Goal: Task Accomplishment & Management: Use online tool/utility

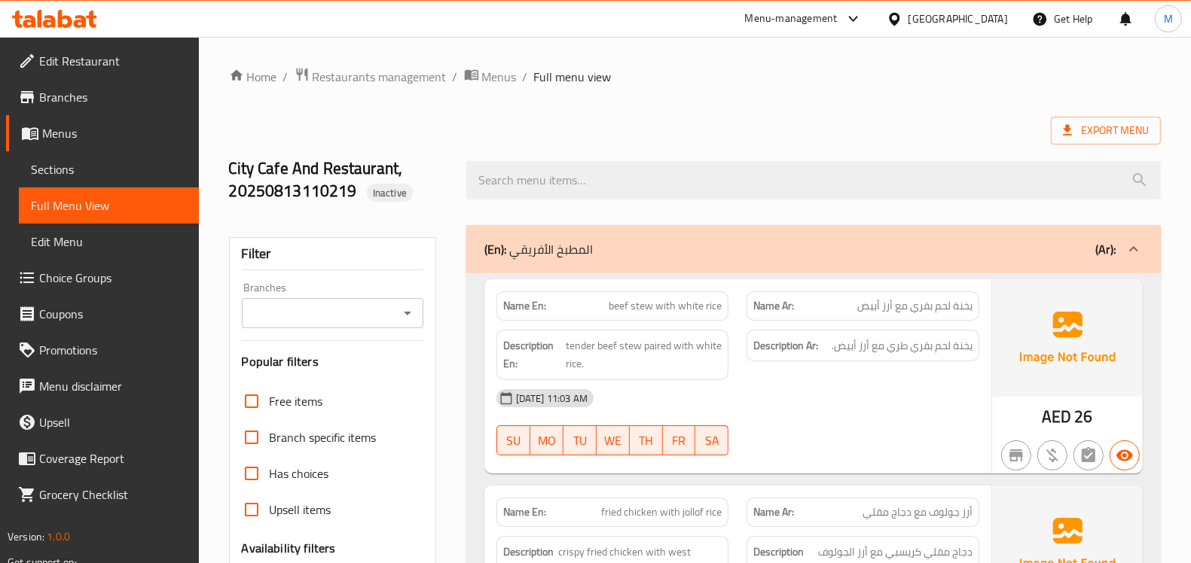
click at [938, 23] on div "[GEOGRAPHIC_DATA]" at bounding box center [957, 19] width 99 height 17
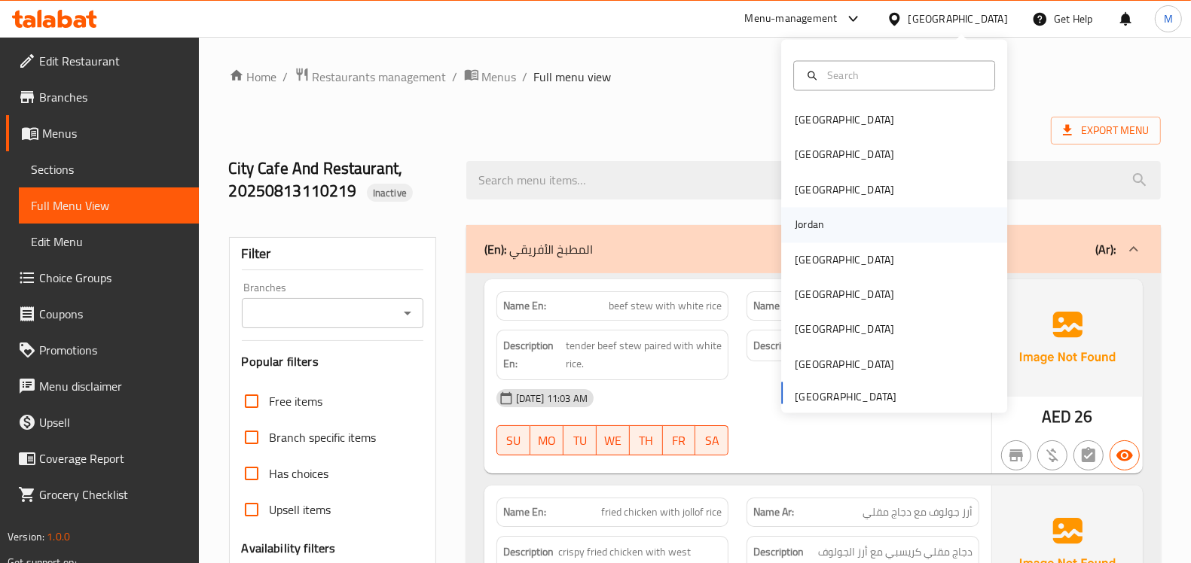
click at [822, 224] on div "Jordan" at bounding box center [894, 225] width 226 height 35
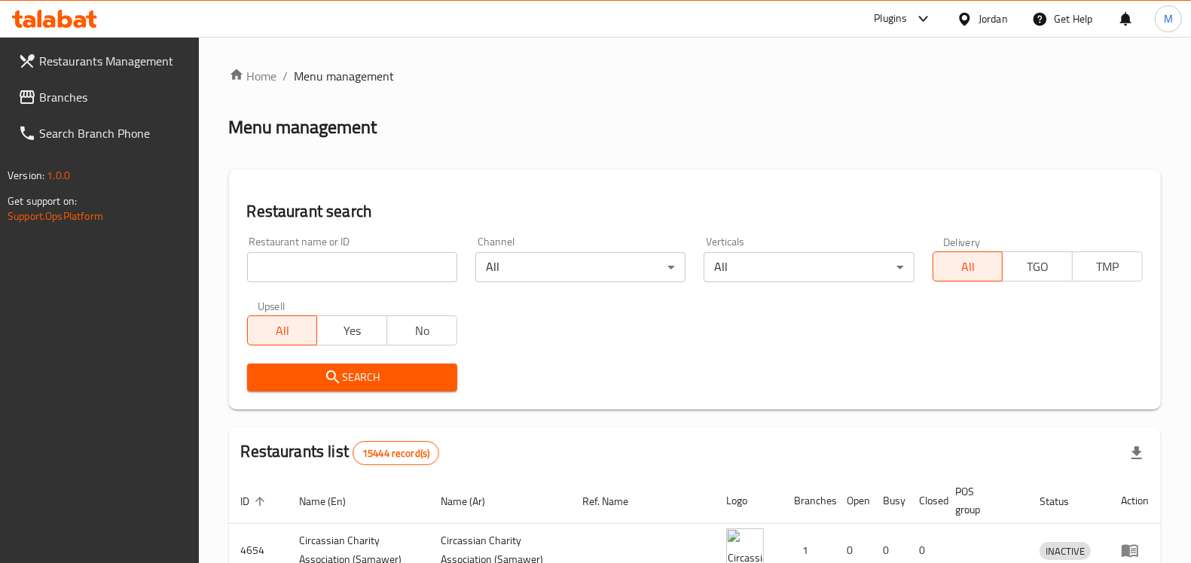
click at [300, 276] on input "search" at bounding box center [352, 267] width 210 height 30
paste input "واحة الخير"
type input "واحة الخير"
click button "Search" at bounding box center [352, 378] width 210 height 28
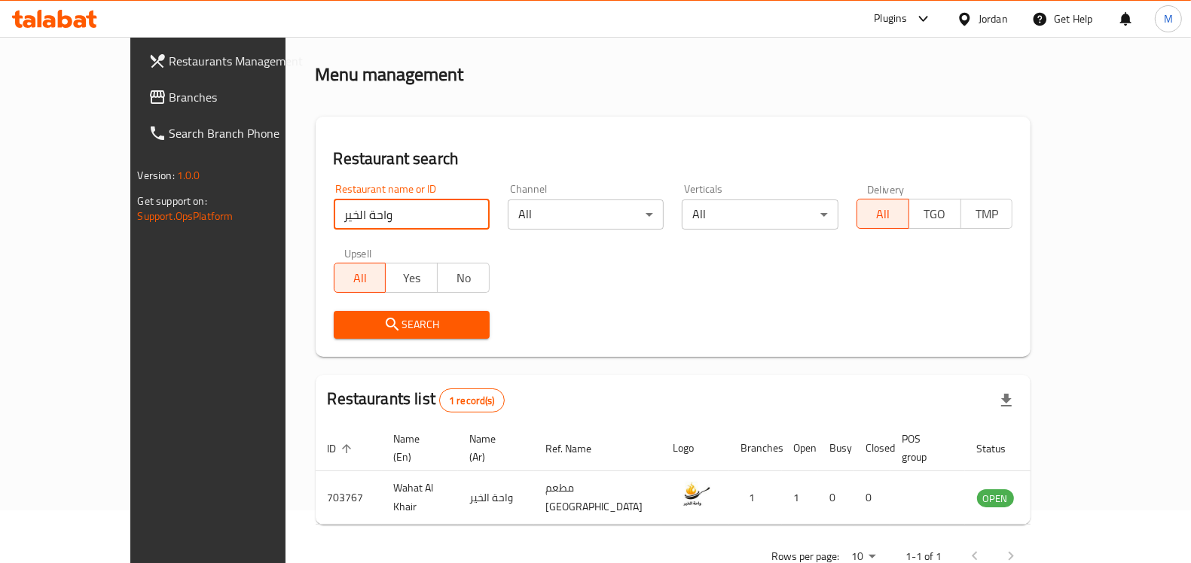
scroll to position [79, 0]
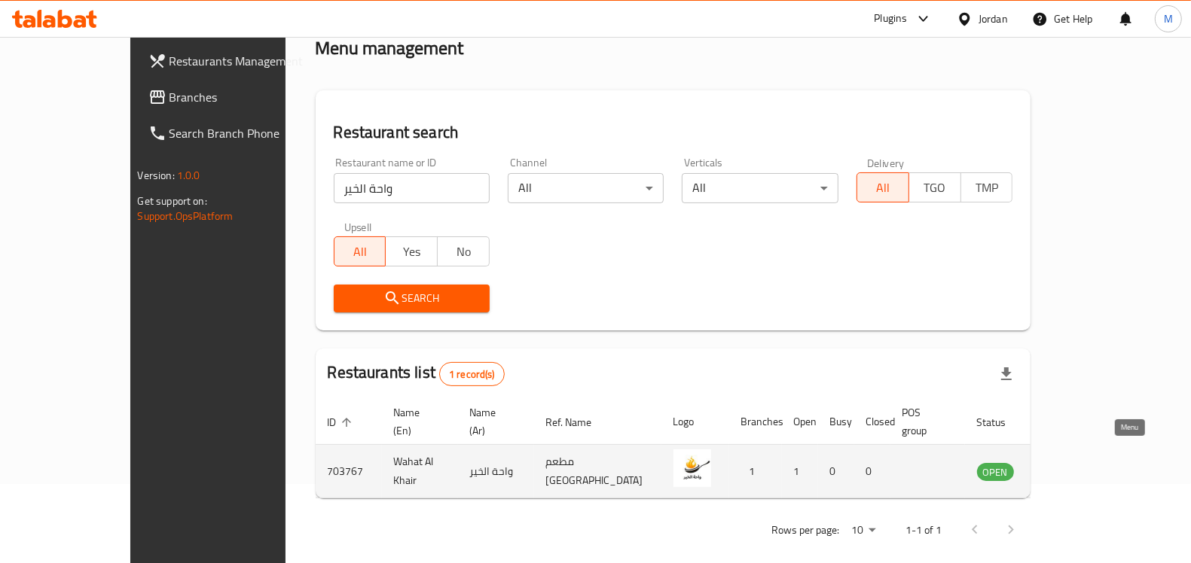
click at [1073, 466] on icon "enhanced table" at bounding box center [1065, 472] width 17 height 13
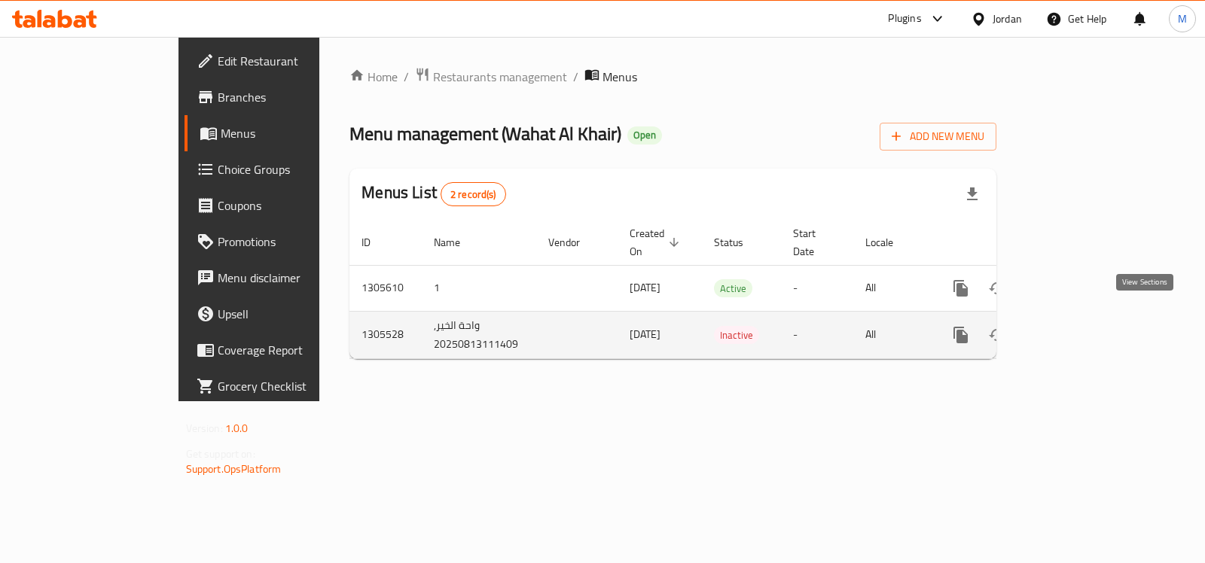
click at [1079, 326] on icon "enhanced table" at bounding box center [1069, 335] width 18 height 18
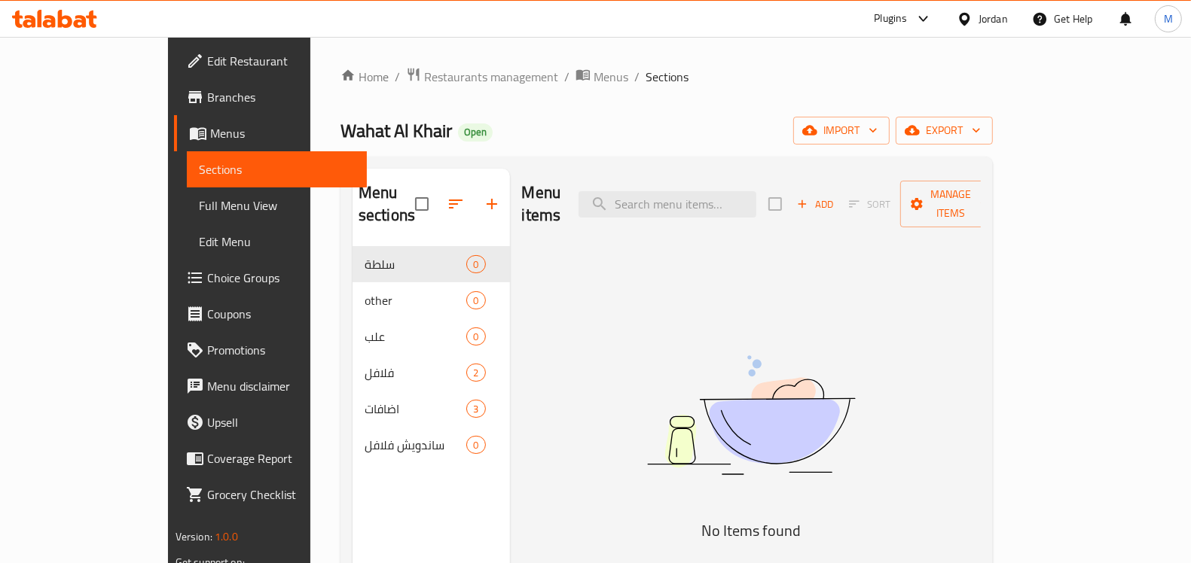
click at [340, 134] on span "Wahat Al Khair" at bounding box center [395, 131] width 111 height 34
drag, startPoint x: 243, startPoint y: 134, endPoint x: 310, endPoint y: 127, distance: 66.7
click at [340, 127] on span "Wahat Al Khair" at bounding box center [395, 131] width 111 height 34
copy span "Wahat Al Khair"
click at [984, 129] on icon "button" at bounding box center [976, 130] width 15 height 15
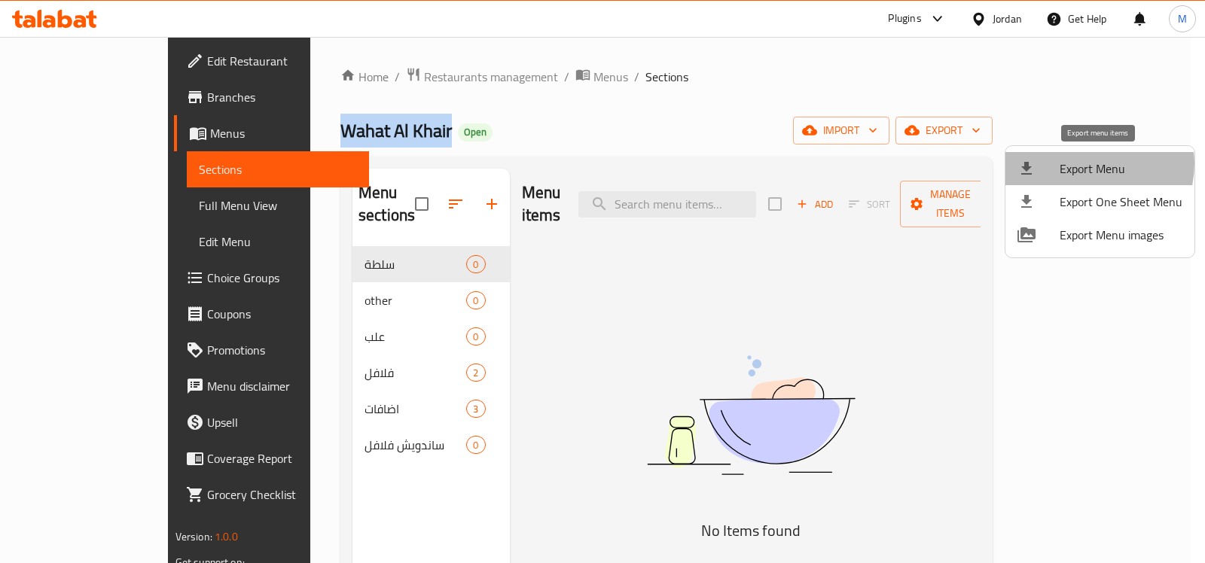
click at [1092, 164] on span "Export Menu" at bounding box center [1121, 169] width 123 height 18
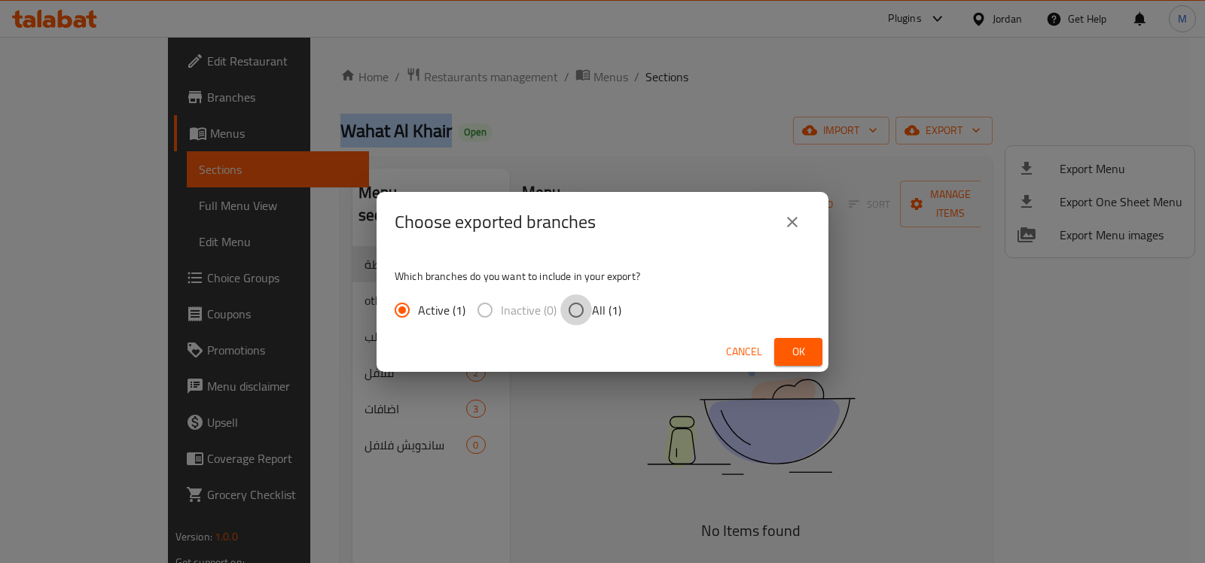
click at [577, 317] on input "All (1)" at bounding box center [576, 310] width 32 height 32
radio input "true"
click at [810, 352] on span "Ok" at bounding box center [798, 352] width 24 height 19
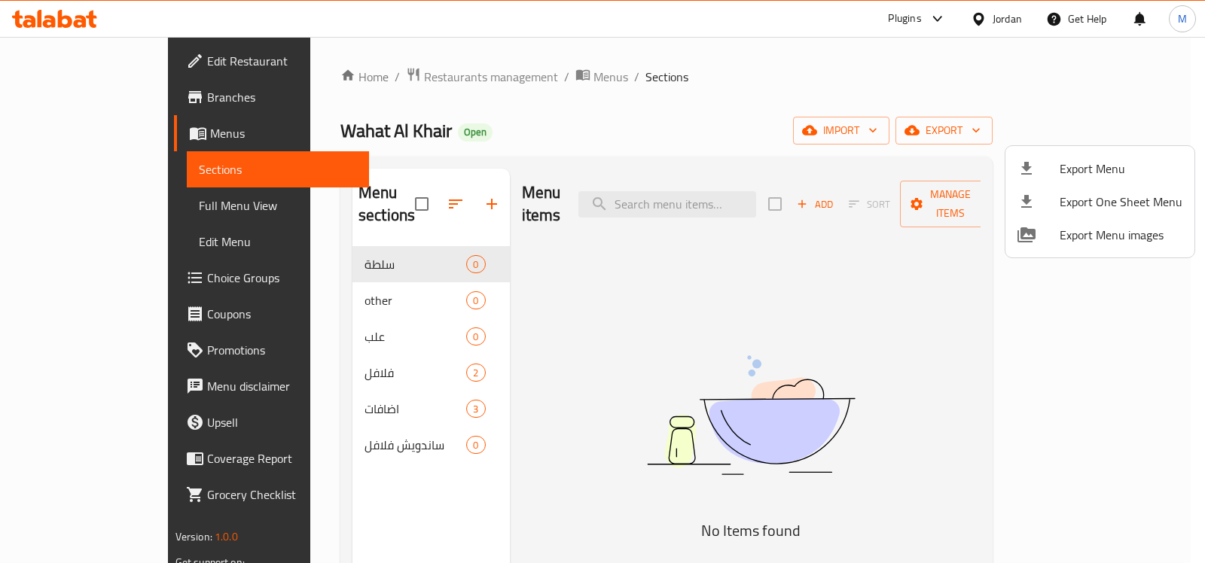
click at [691, 117] on div at bounding box center [602, 281] width 1205 height 563
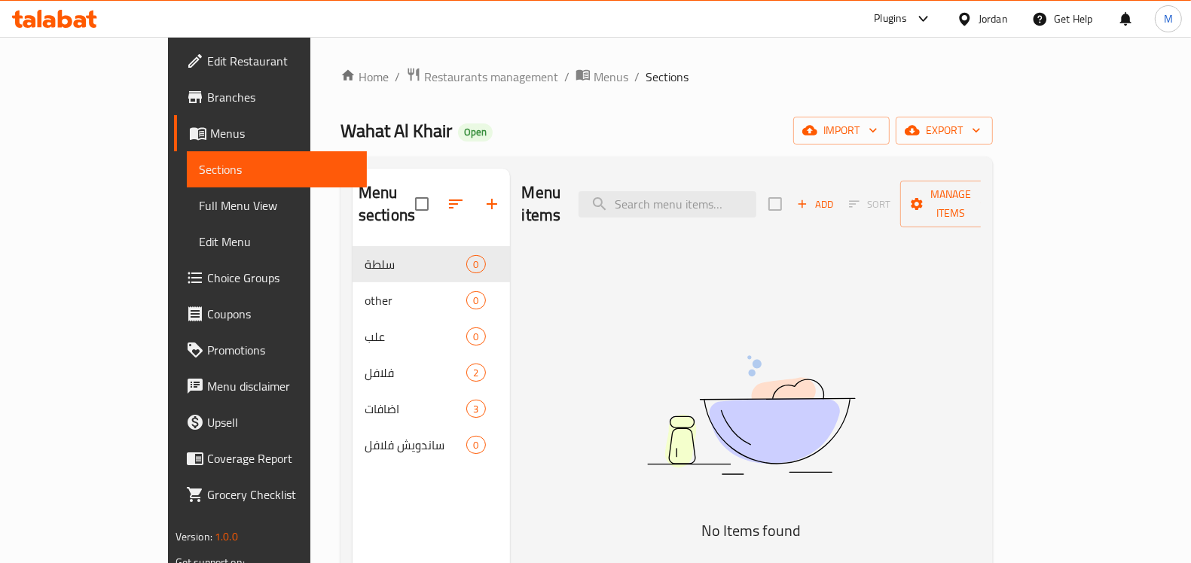
click at [688, 410] on img at bounding box center [751, 416] width 377 height 200
click at [199, 197] on span "Full Menu View" at bounding box center [277, 206] width 156 height 18
